Goal: Entertainment & Leisure: Consume media (video, audio)

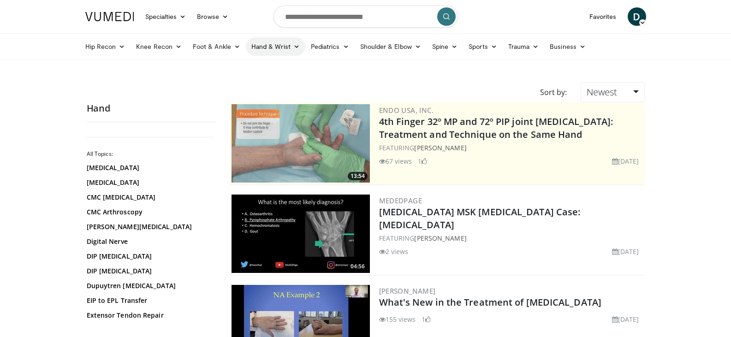
click at [273, 48] on link "Hand & Wrist" at bounding box center [276, 46] width 60 height 18
click at [274, 78] on link "Wrist" at bounding box center [301, 83] width 110 height 15
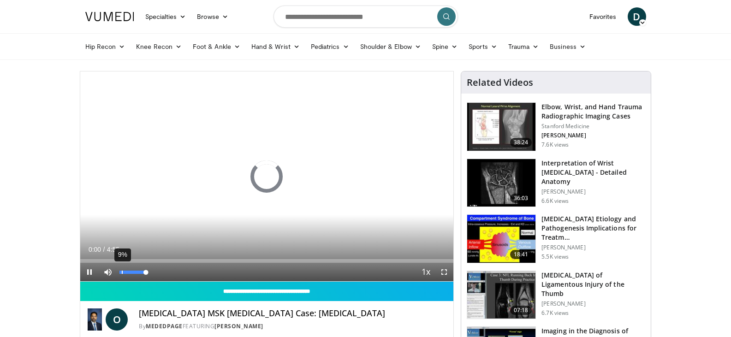
click at [126, 271] on div "9%" at bounding box center [132, 272] width 26 height 3
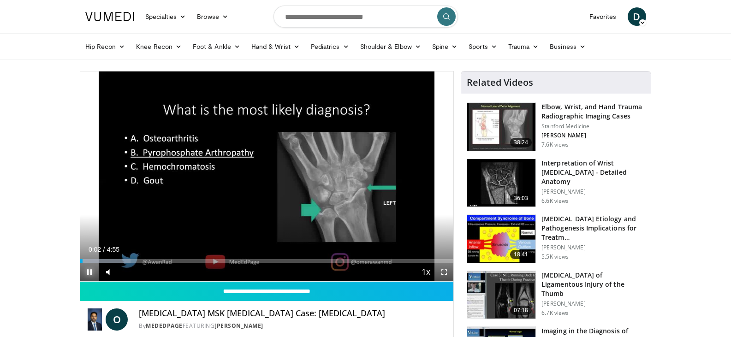
click at [87, 269] on span "Video Player" at bounding box center [89, 272] width 18 height 18
click at [91, 278] on span "Video Player" at bounding box center [89, 272] width 18 height 18
click at [124, 271] on div "Volume Level" at bounding box center [121, 271] width 4 height 3
click at [125, 272] on div "Volume Level" at bounding box center [121, 271] width 5 height 3
click at [443, 275] on span "Video Player" at bounding box center [444, 272] width 18 height 18
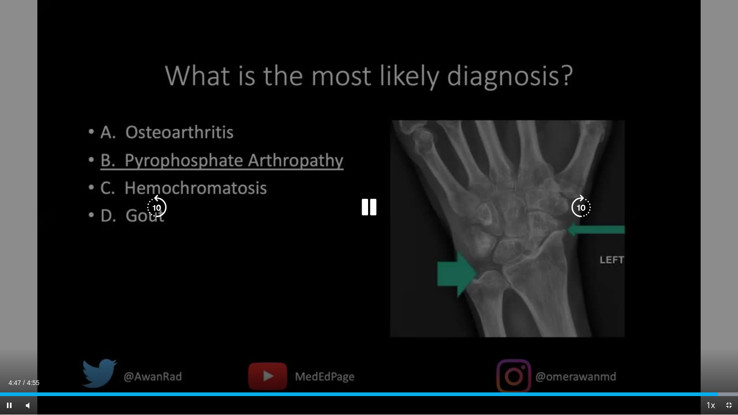
click at [361, 206] on icon "Video Player" at bounding box center [369, 208] width 26 height 26
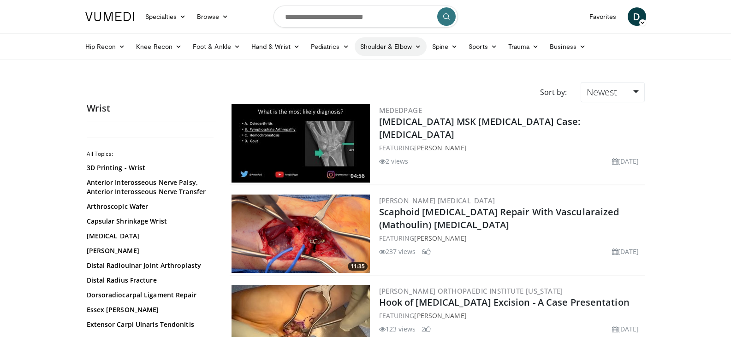
click at [370, 51] on link "Shoulder & Elbow" at bounding box center [391, 46] width 72 height 18
click at [365, 70] on link "Elbow" at bounding box center [371, 68] width 110 height 15
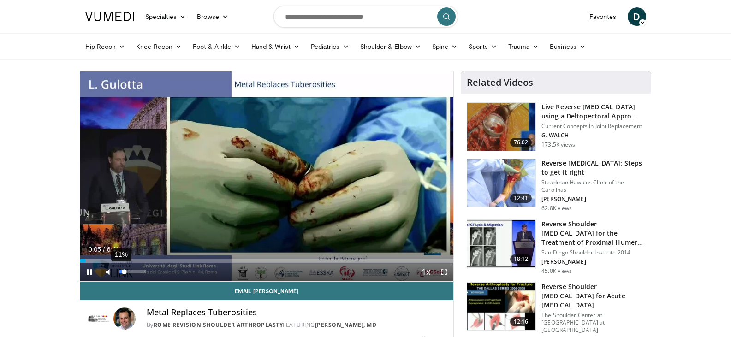
click at [122, 273] on div "Volume Level" at bounding box center [121, 271] width 5 height 3
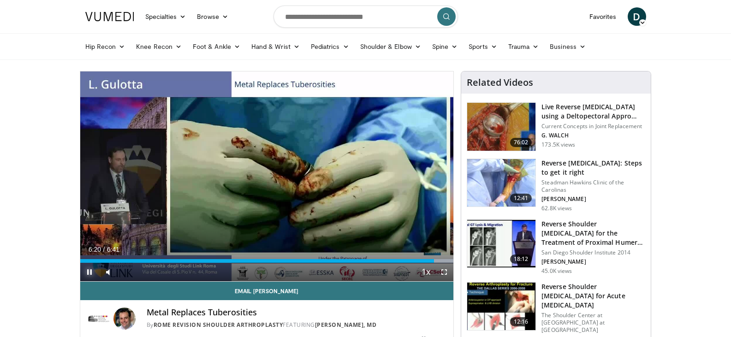
click at [91, 272] on span "Video Player" at bounding box center [89, 272] width 18 height 18
